Goal: Task Accomplishment & Management: Manage account settings

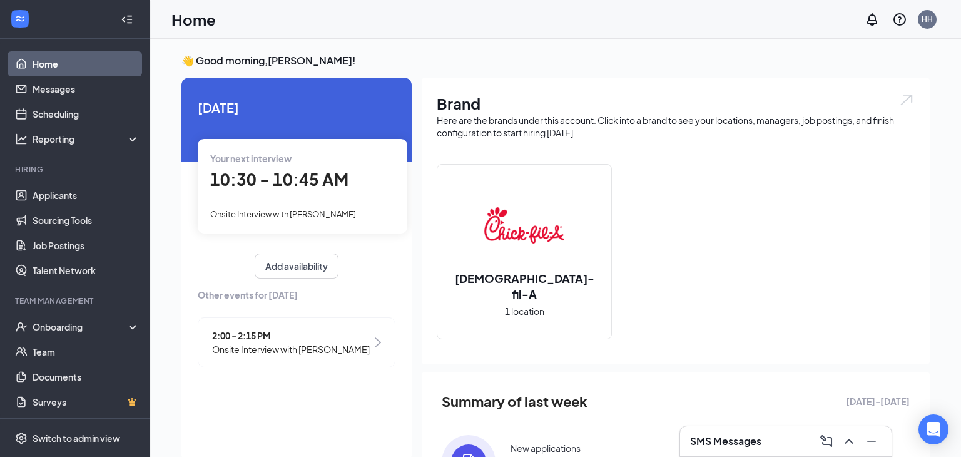
click at [379, 340] on img at bounding box center [378, 342] width 6 height 10
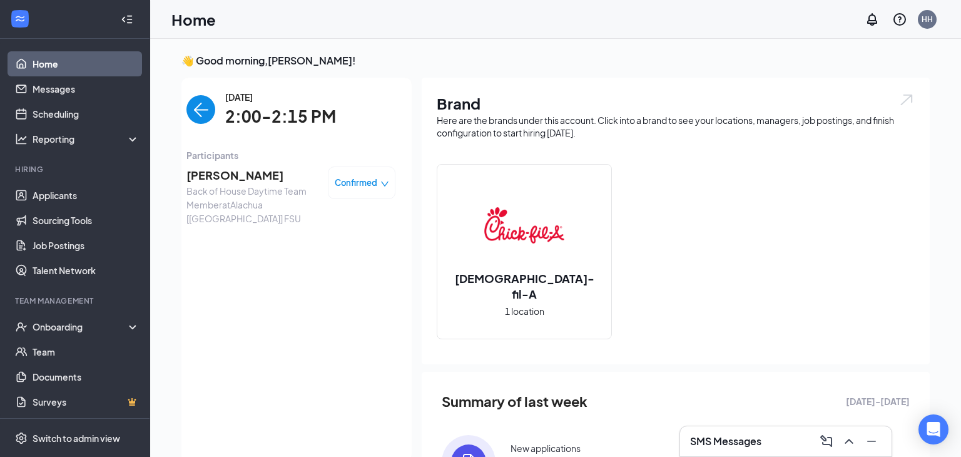
scroll to position [5, 0]
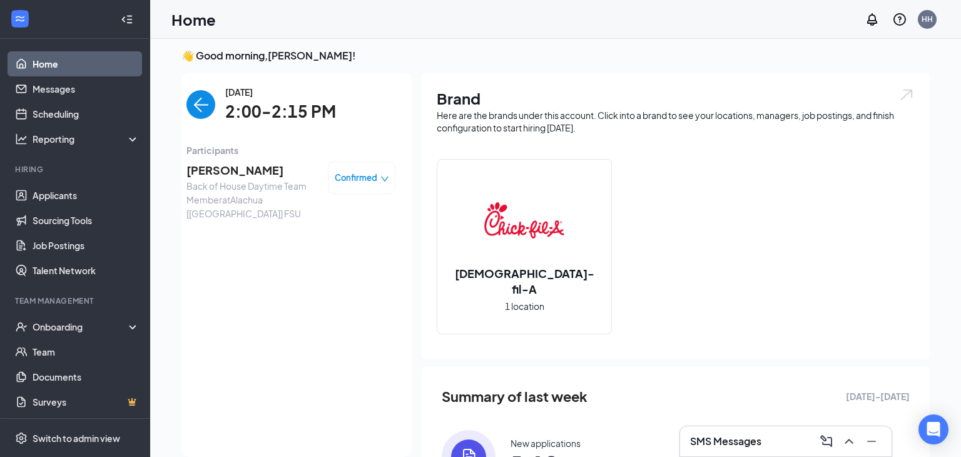
click at [377, 179] on div "Confirmed" at bounding box center [362, 177] width 54 height 13
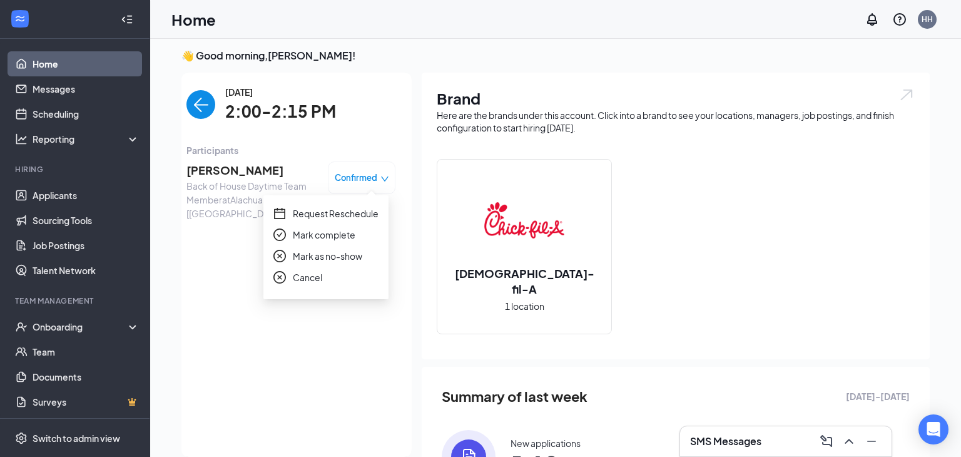
click at [328, 236] on span "Mark complete" at bounding box center [324, 235] width 63 height 14
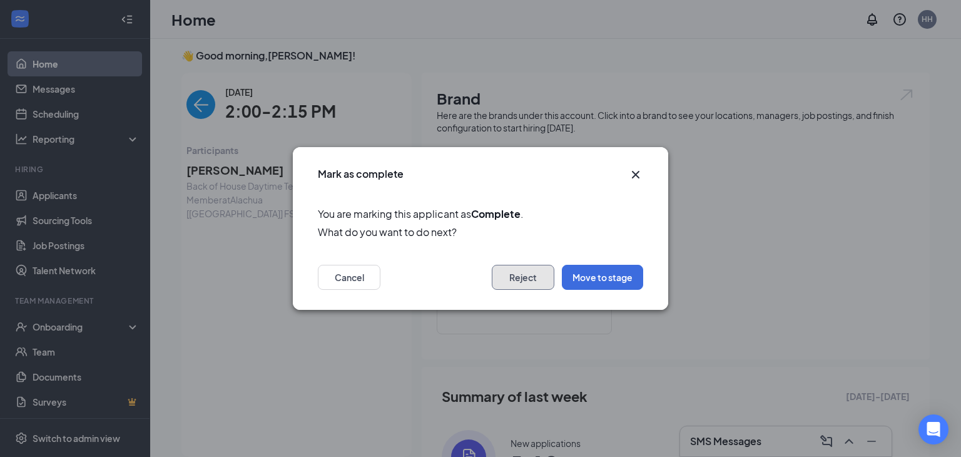
click at [522, 280] on button "Reject" at bounding box center [523, 277] width 63 height 25
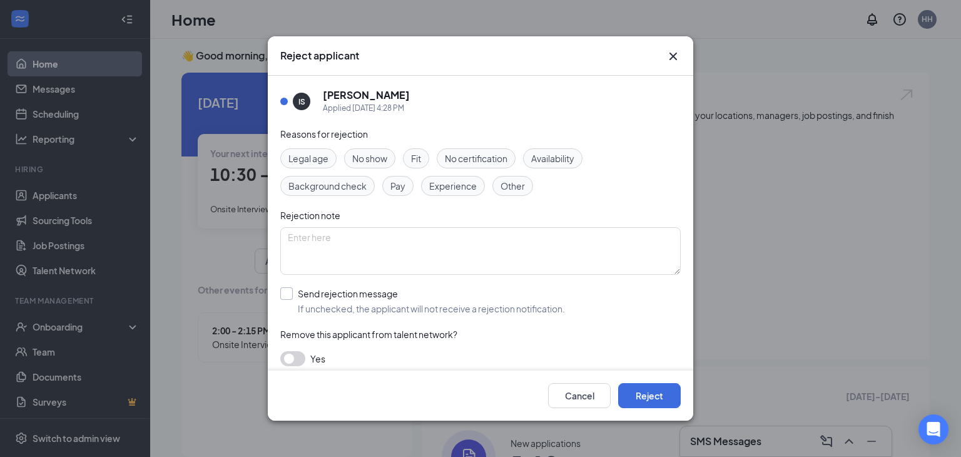
click at [290, 293] on input "Send rejection message If unchecked, the applicant will not receive a rejection…" at bounding box center [422, 301] width 285 height 28
checkbox input "true"
click at [310, 351] on input "search" at bounding box center [476, 357] width 377 height 21
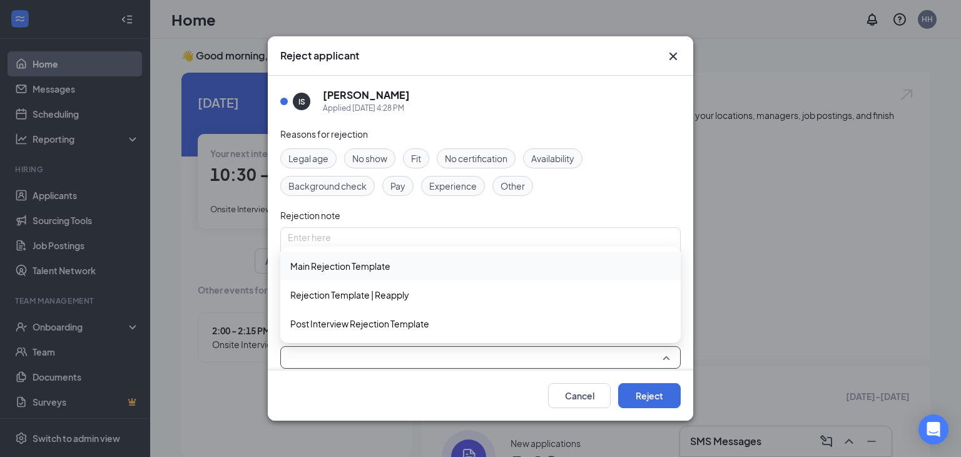
click at [312, 271] on span "Main Rejection Template" at bounding box center [340, 266] width 100 height 14
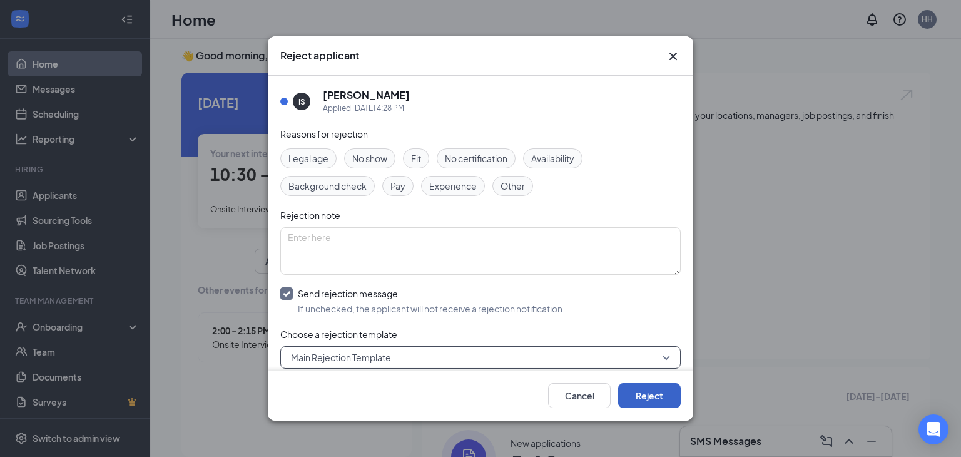
click at [648, 394] on button "Reject" at bounding box center [649, 395] width 63 height 25
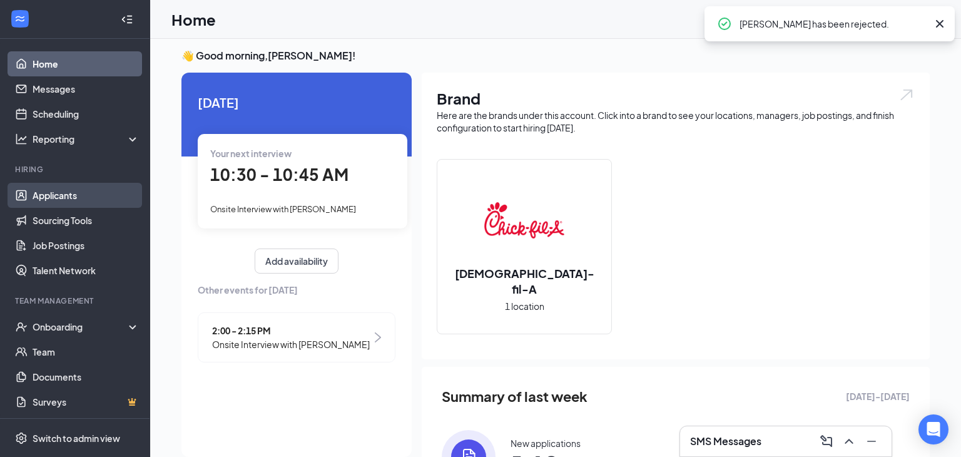
click at [57, 195] on link "Applicants" at bounding box center [86, 195] width 107 height 25
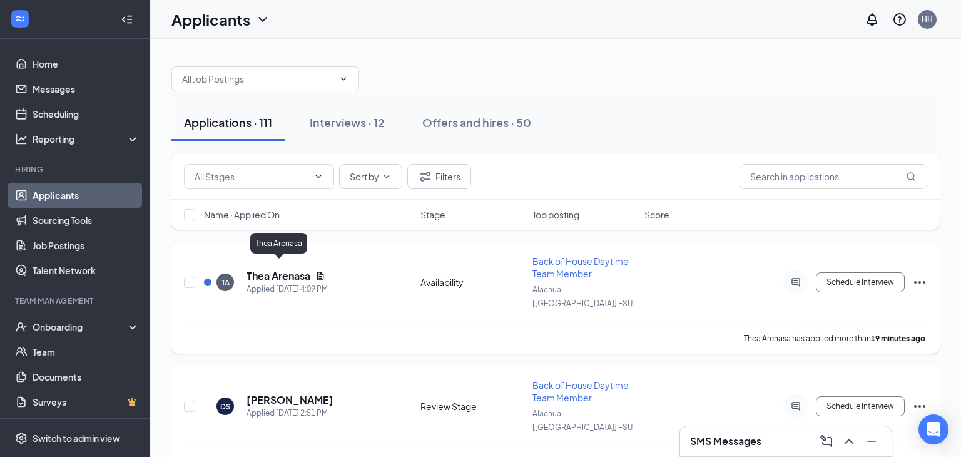
click at [305, 270] on h5 "Thea Arenasa" at bounding box center [278, 276] width 64 height 14
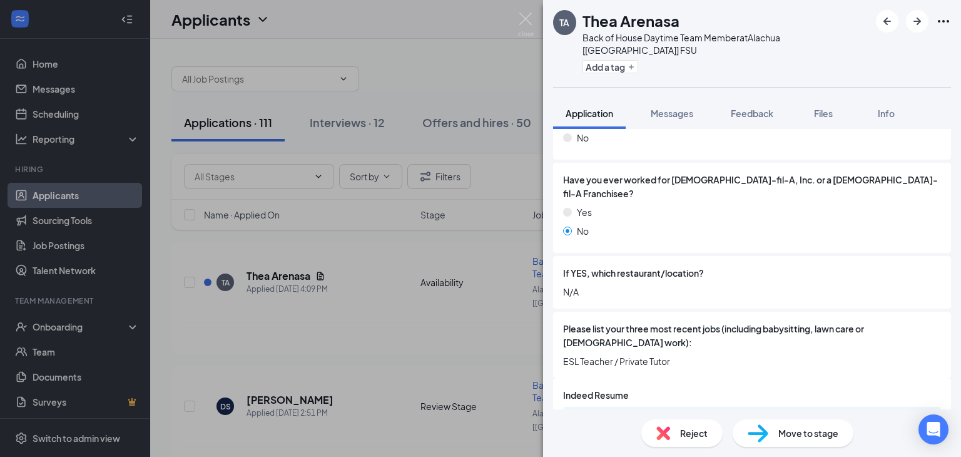
scroll to position [426, 0]
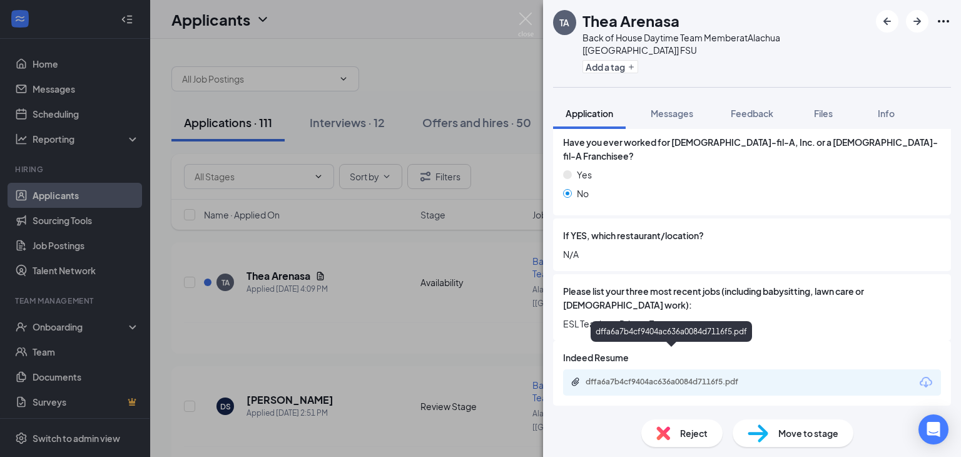
click at [682, 377] on div "dffa6a7b4cf9404ac636a0084d7116f5.pdf" at bounding box center [673, 382] width 175 height 10
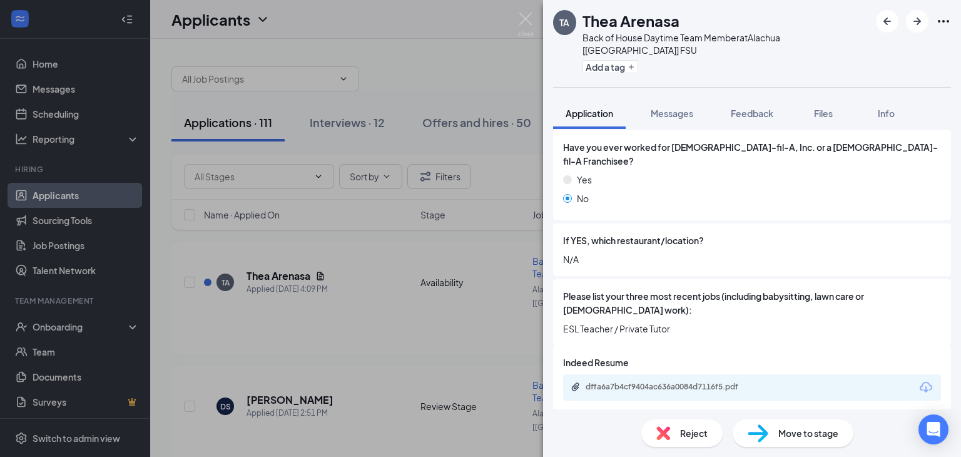
click at [781, 431] on span "Move to stage" at bounding box center [808, 433] width 60 height 14
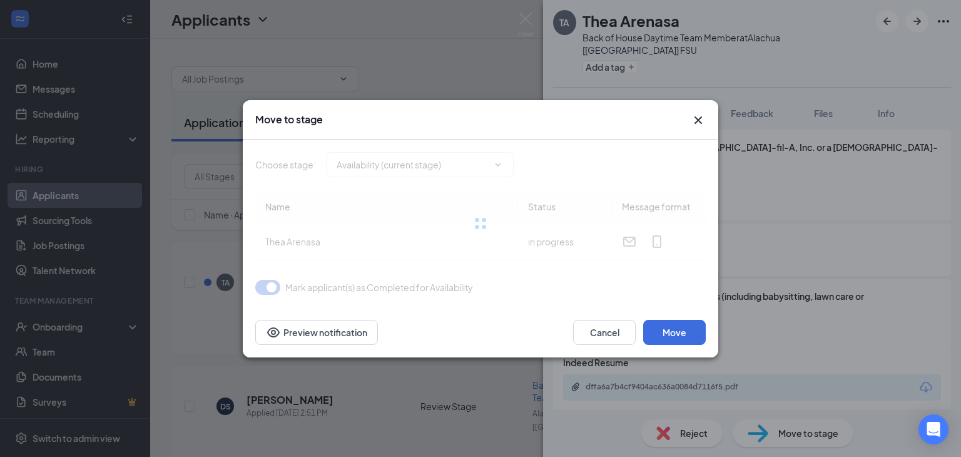
type input "Review Stage (next stage)"
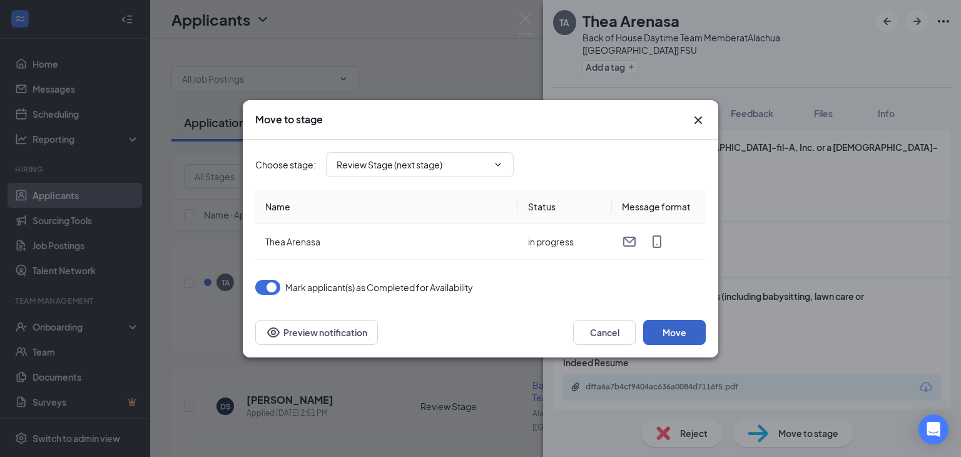
click at [676, 337] on button "Move" at bounding box center [674, 332] width 63 height 25
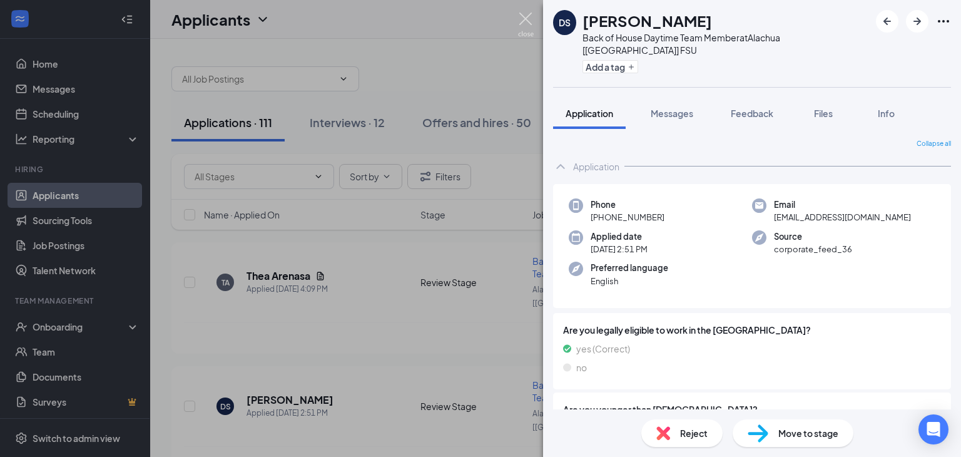
click at [525, 27] on img at bounding box center [526, 25] width 16 height 24
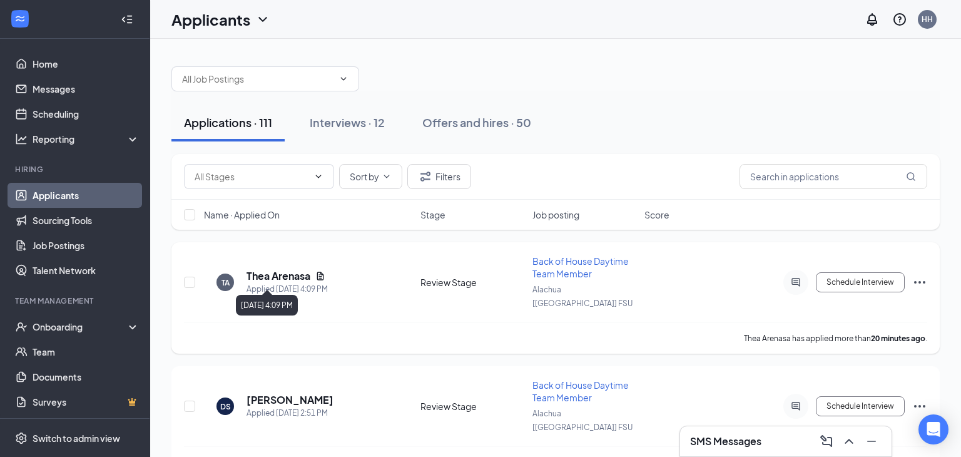
click at [275, 283] on div "Applied [DATE] 4:09 PM" at bounding box center [286, 289] width 81 height 13
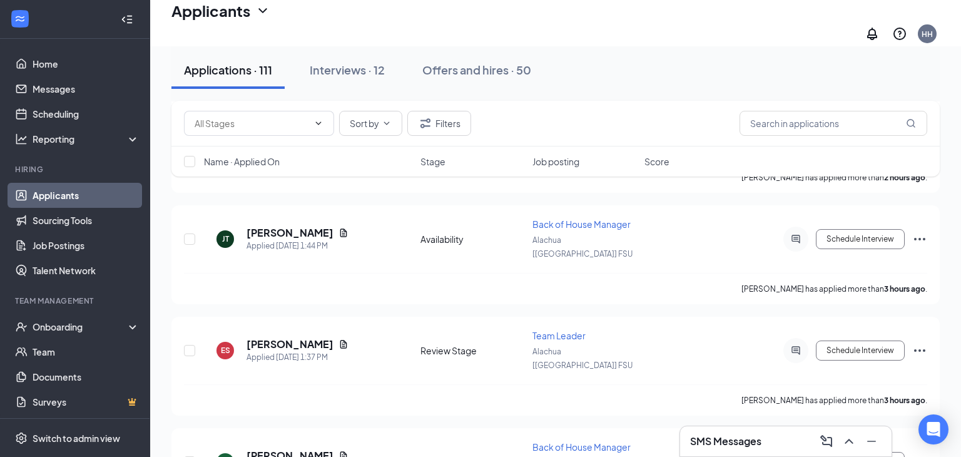
scroll to position [290, 0]
